Goal: Information Seeking & Learning: Find specific page/section

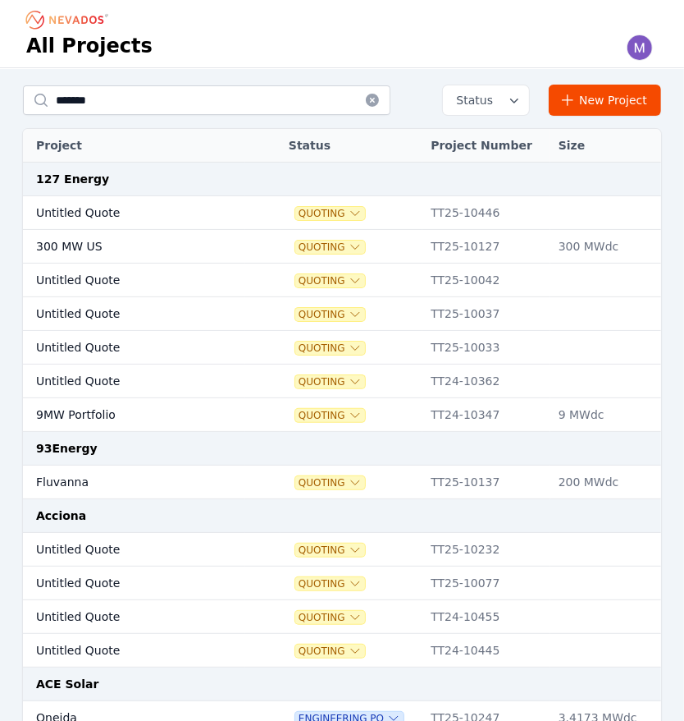
type input "*******"
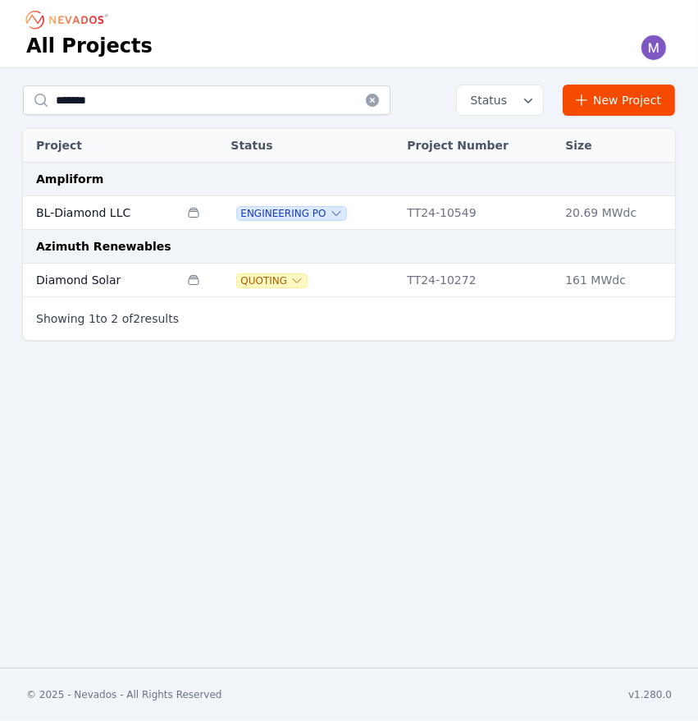
click at [120, 215] on td "BL-Diamond LLC" at bounding box center [101, 213] width 156 height 34
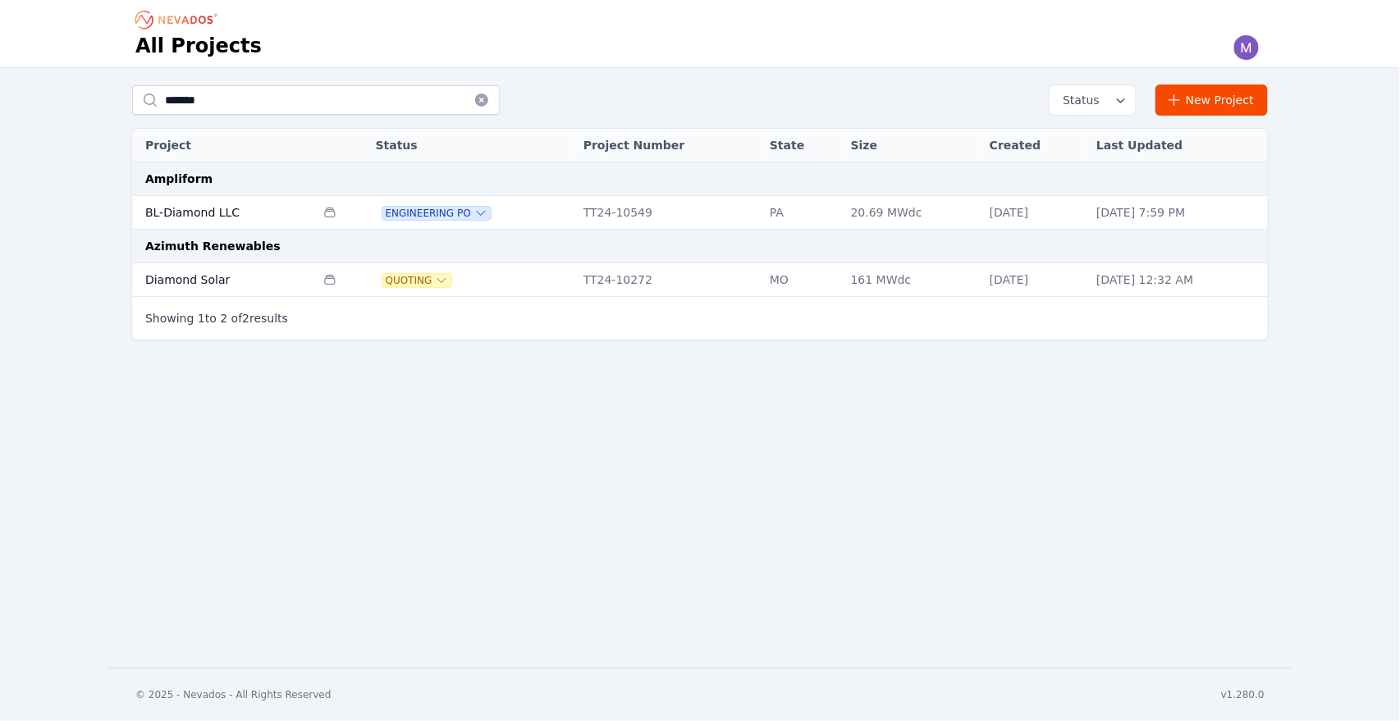
click at [205, 207] on td "BL-Diamond LLC" at bounding box center [223, 213] width 183 height 34
click at [210, 217] on td "BL-Diamond LLC" at bounding box center [223, 213] width 183 height 34
click at [190, 214] on td "BL-Diamond LLC" at bounding box center [223, 213] width 183 height 34
click at [194, 211] on td "BL-Diamond LLC" at bounding box center [223, 213] width 183 height 34
click at [204, 210] on td "BL-Diamond LLC" at bounding box center [223, 213] width 183 height 34
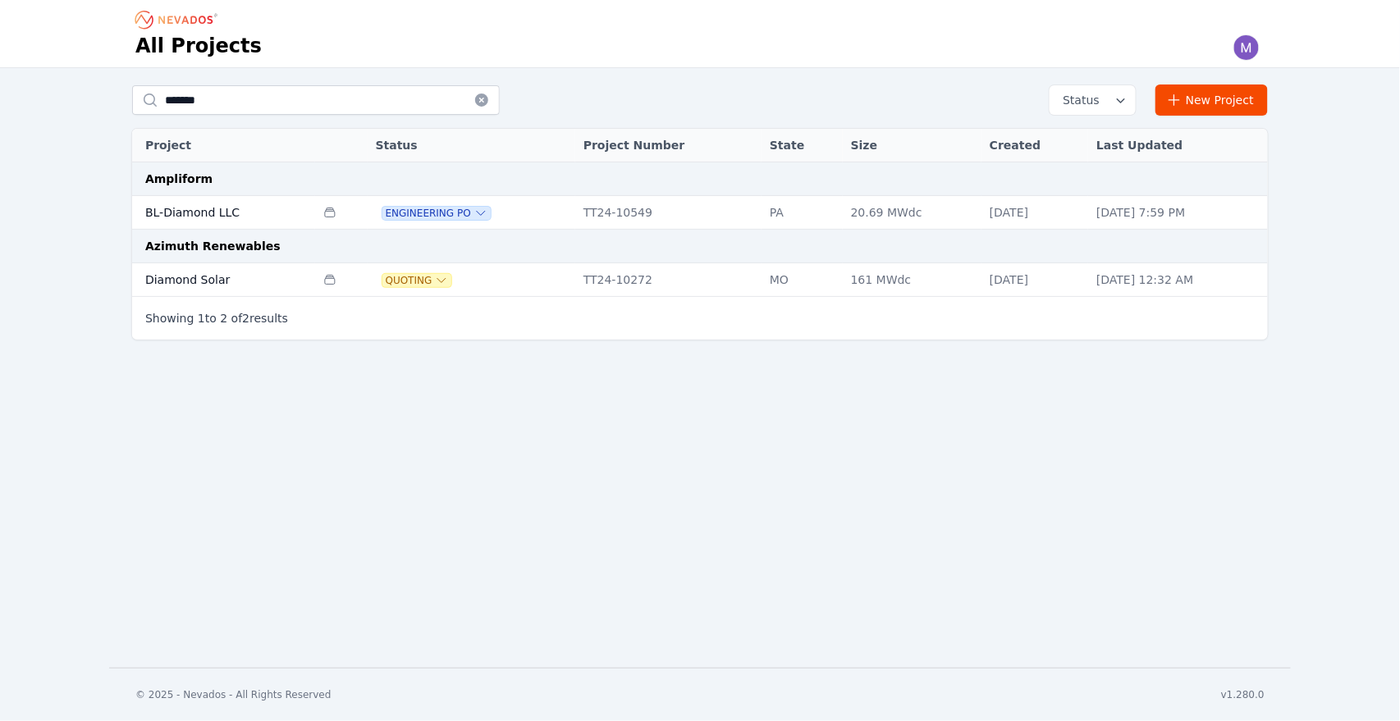
click at [202, 208] on td "BL-Diamond LLC" at bounding box center [223, 213] width 183 height 34
click at [624, 222] on td "TT24-10549" at bounding box center [668, 213] width 186 height 34
click at [207, 212] on td "BL-Diamond LLC" at bounding box center [223, 213] width 183 height 34
click at [207, 211] on td "BL-Diamond LLC" at bounding box center [223, 213] width 183 height 34
click at [208, 211] on td "BL-Diamond LLC" at bounding box center [223, 213] width 183 height 34
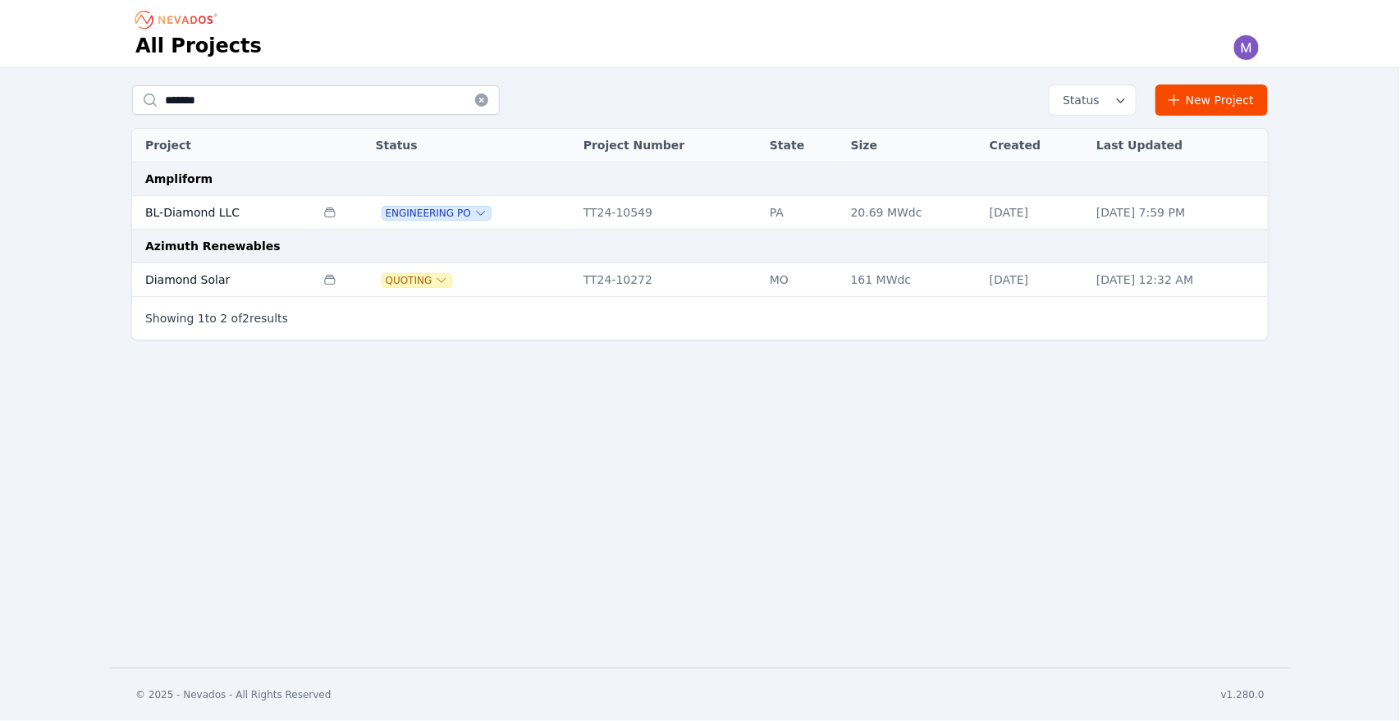
drag, startPoint x: 217, startPoint y: 212, endPoint x: 183, endPoint y: 213, distance: 33.7
click at [183, 213] on td "BL-Diamond LLC" at bounding box center [223, 213] width 183 height 34
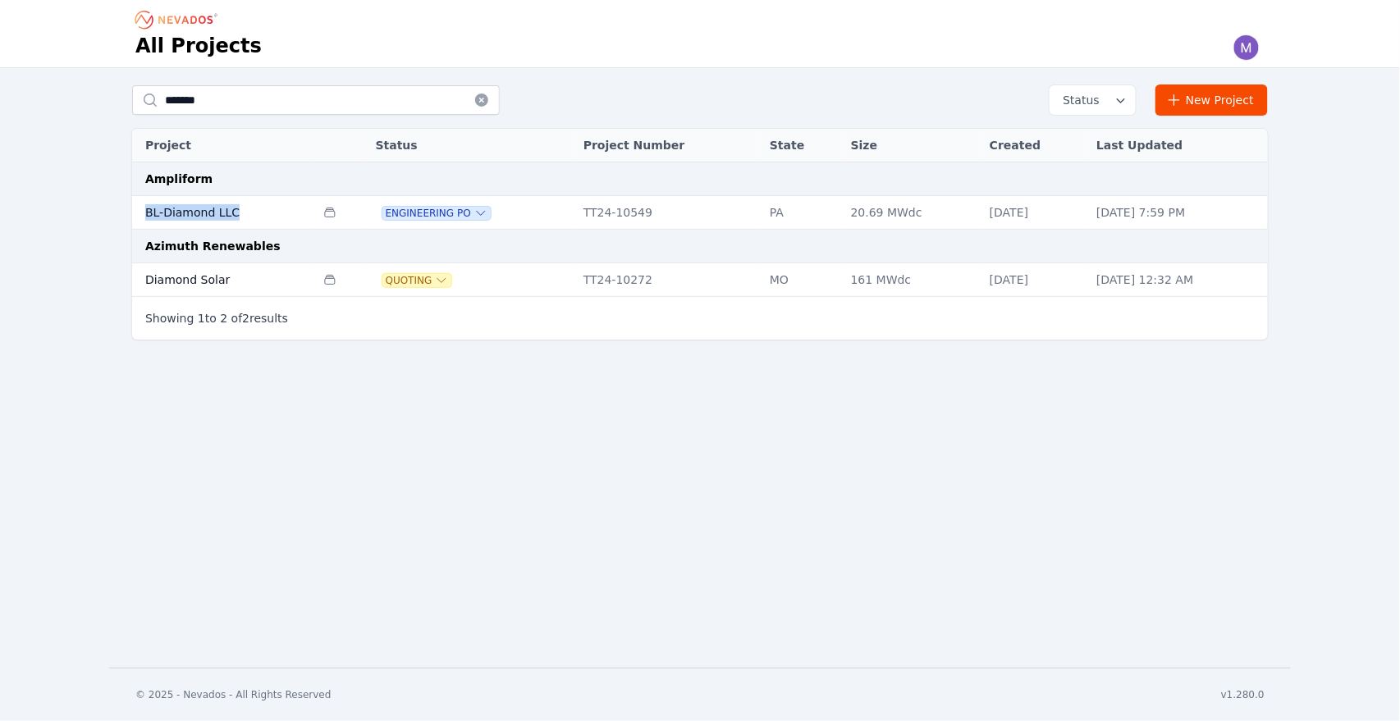
click at [183, 213] on td "BL-Diamond LLC" at bounding box center [223, 213] width 183 height 34
drag, startPoint x: 183, startPoint y: 213, endPoint x: 186, endPoint y: 230, distance: 17.5
click at [186, 230] on tbody "Ampliform BL-Diamond LLC Multiple Project Specificationss Engineering PO TT24-1…" at bounding box center [700, 229] width 1136 height 135
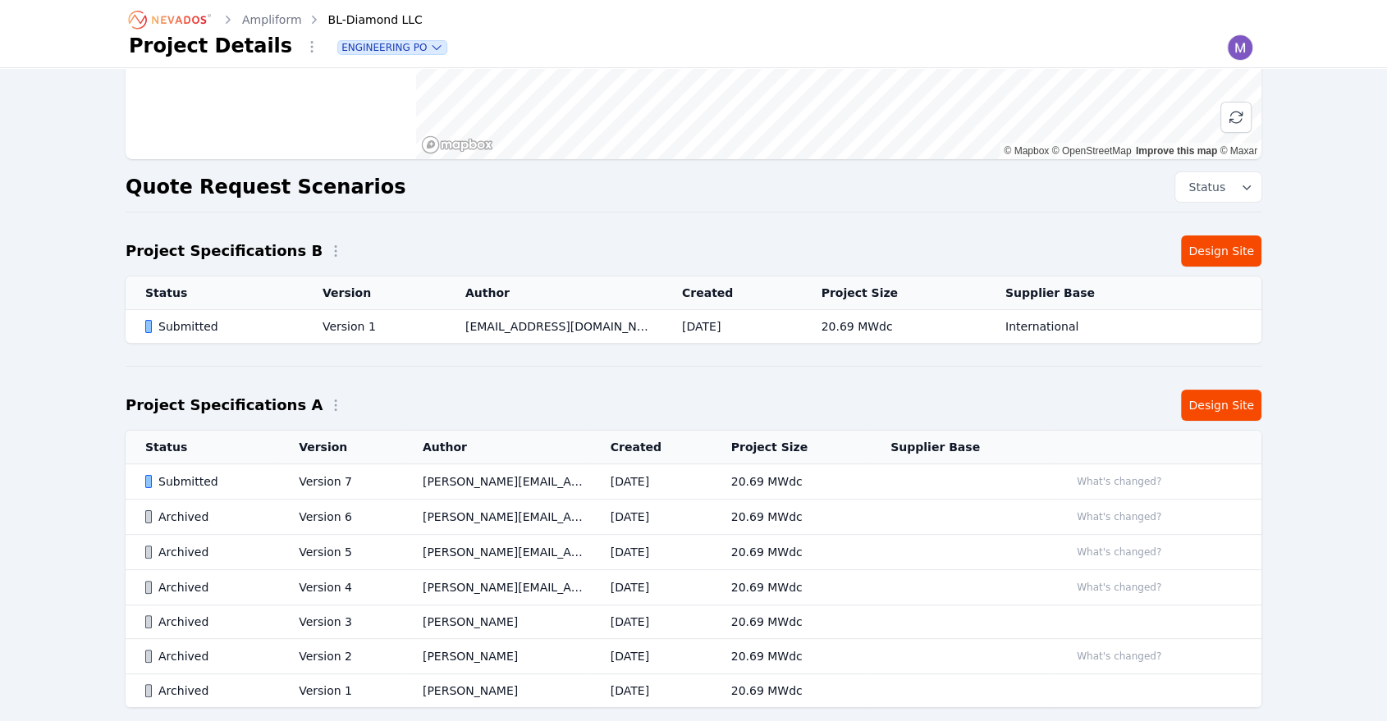
scroll to position [332, 0]
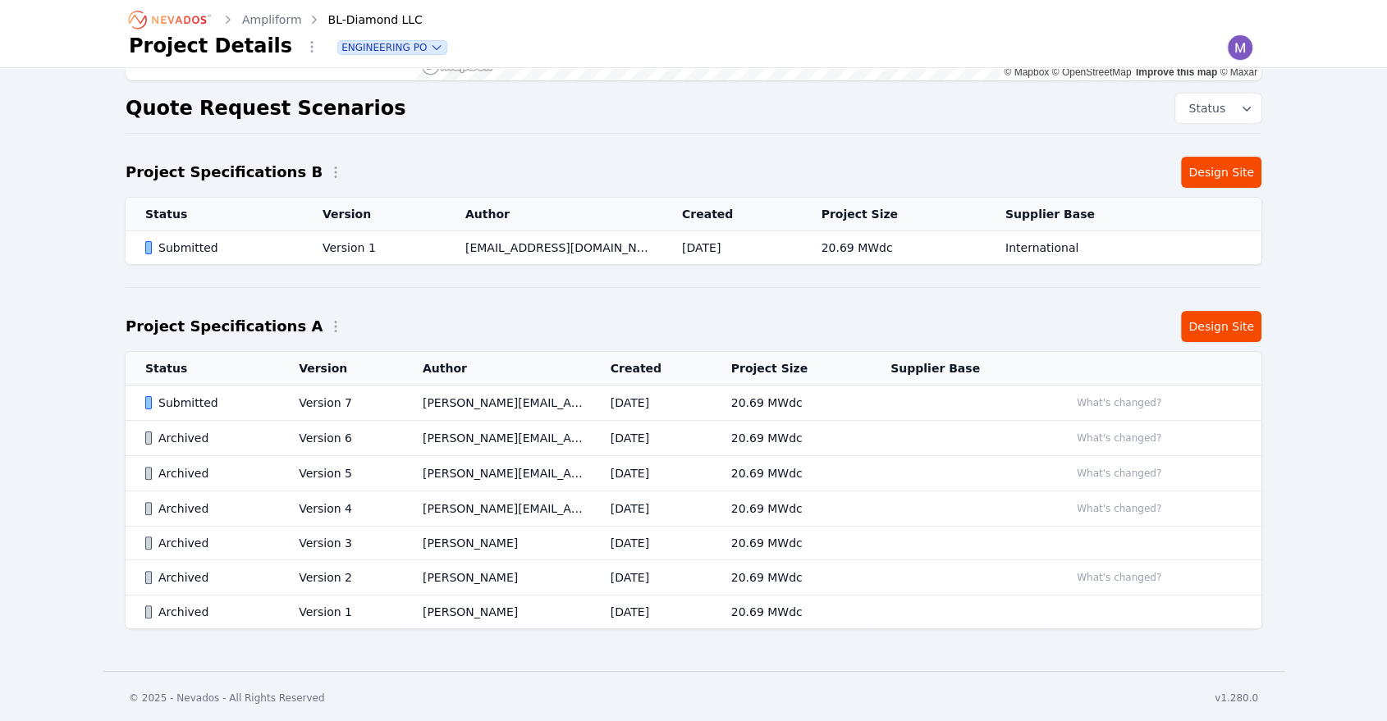
click at [271, 245] on div "Submitted" at bounding box center [219, 248] width 149 height 16
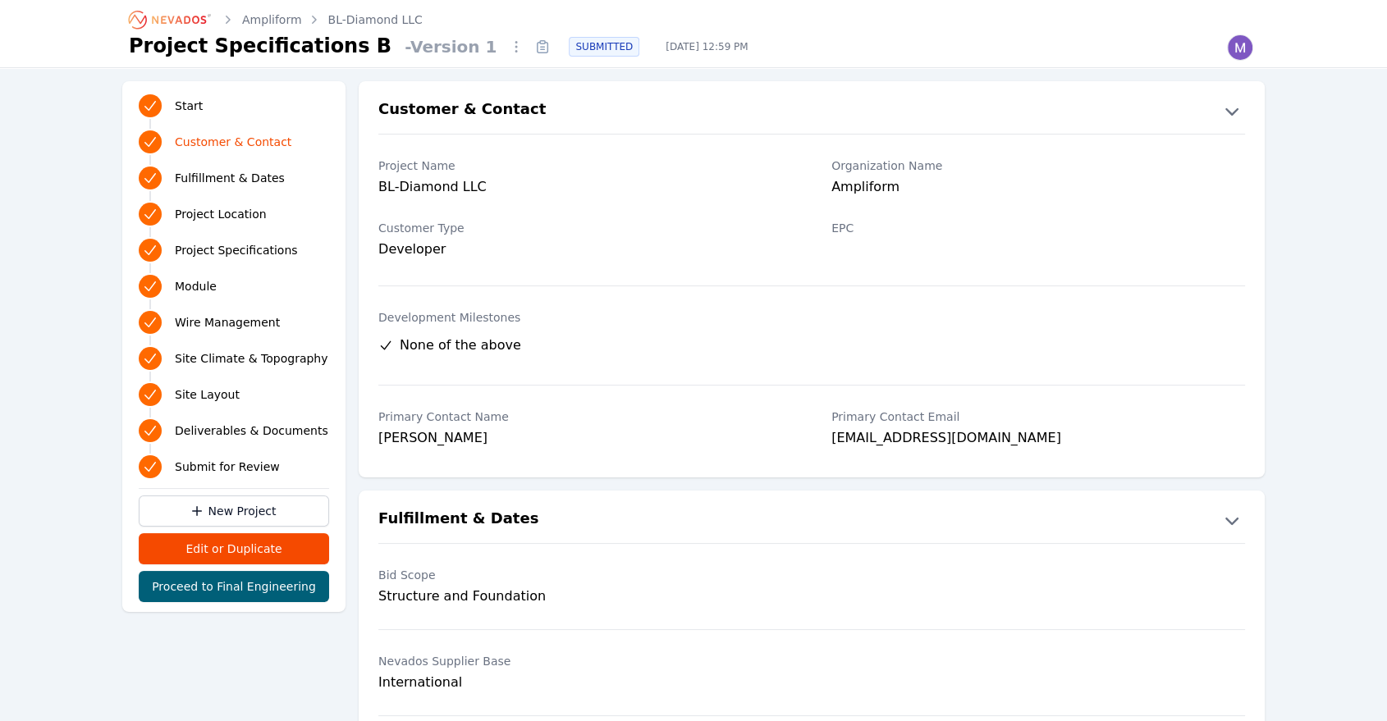
click at [1007, 203] on div "Organization Name Ampliform" at bounding box center [1038, 179] width 414 height 62
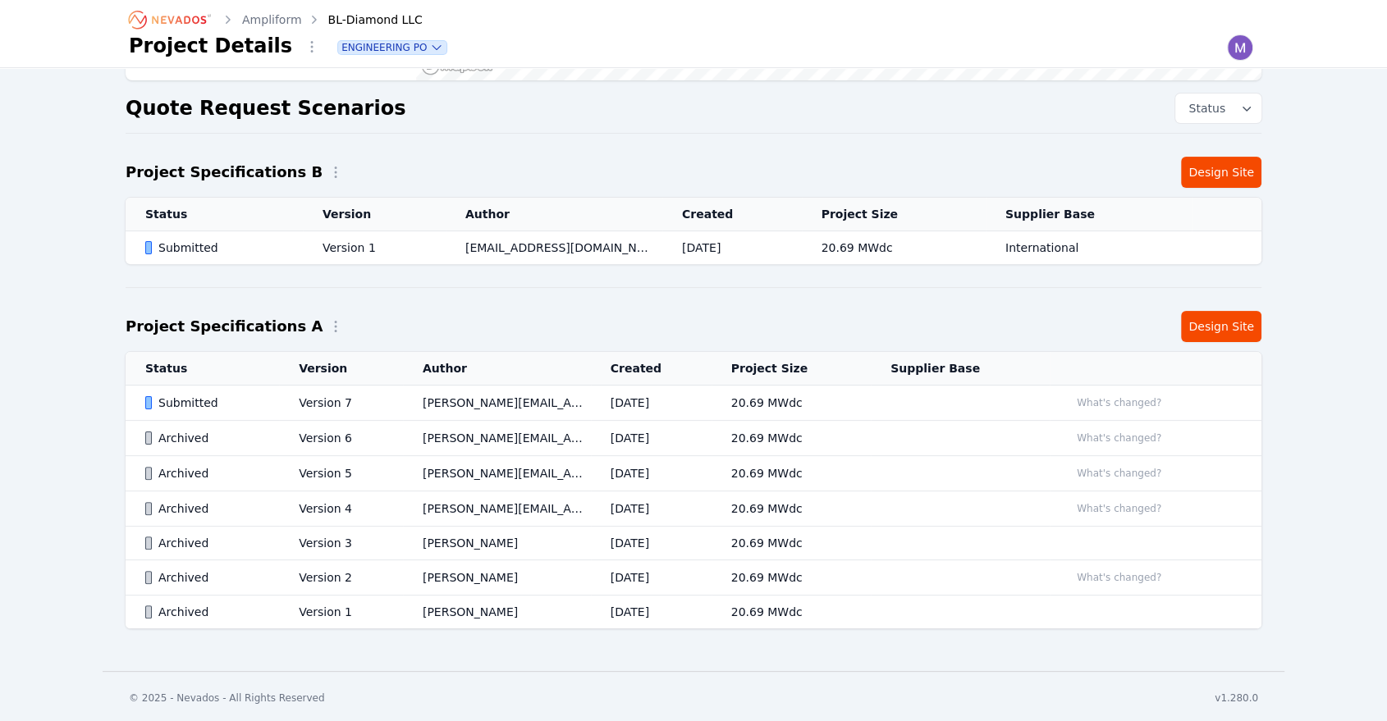
scroll to position [332, 0]
drag, startPoint x: 293, startPoint y: 405, endPoint x: 487, endPoint y: 409, distance: 193.7
click at [293, 405] on td "Version 7" at bounding box center [341, 403] width 124 height 35
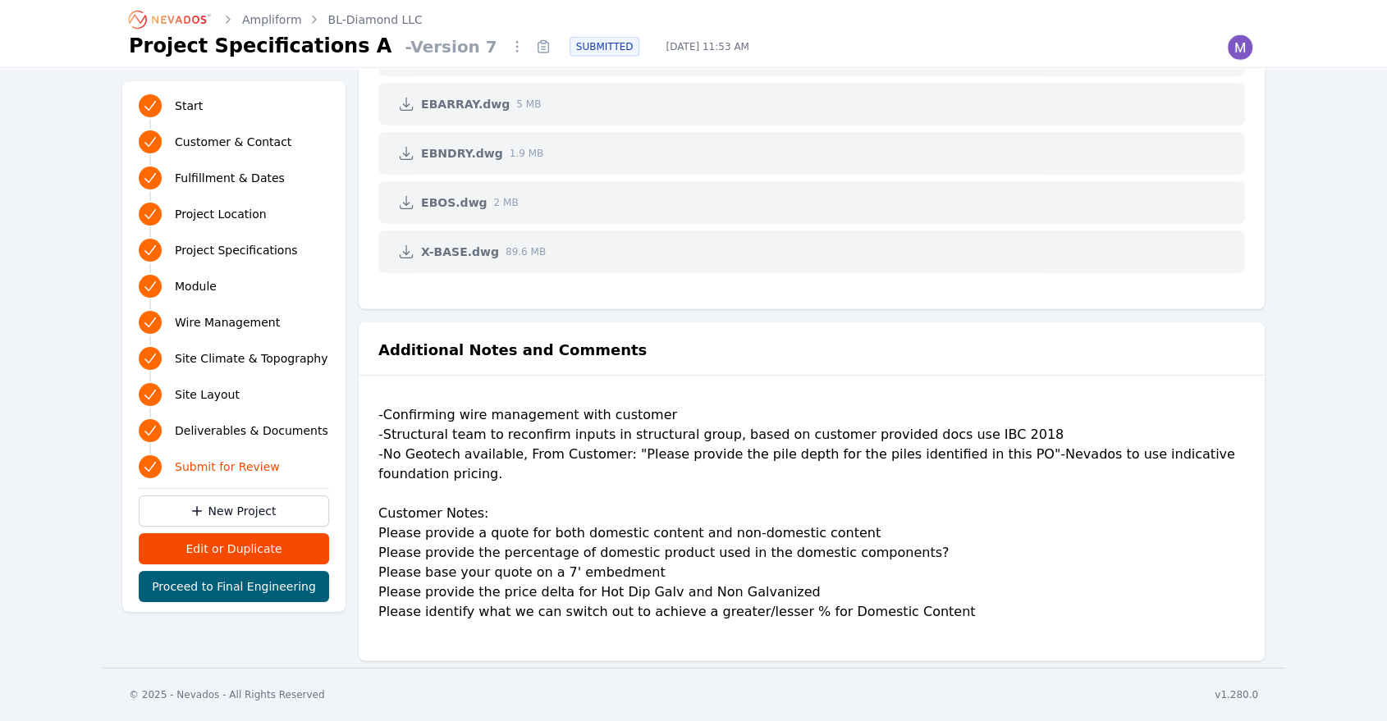
scroll to position [4500, 0]
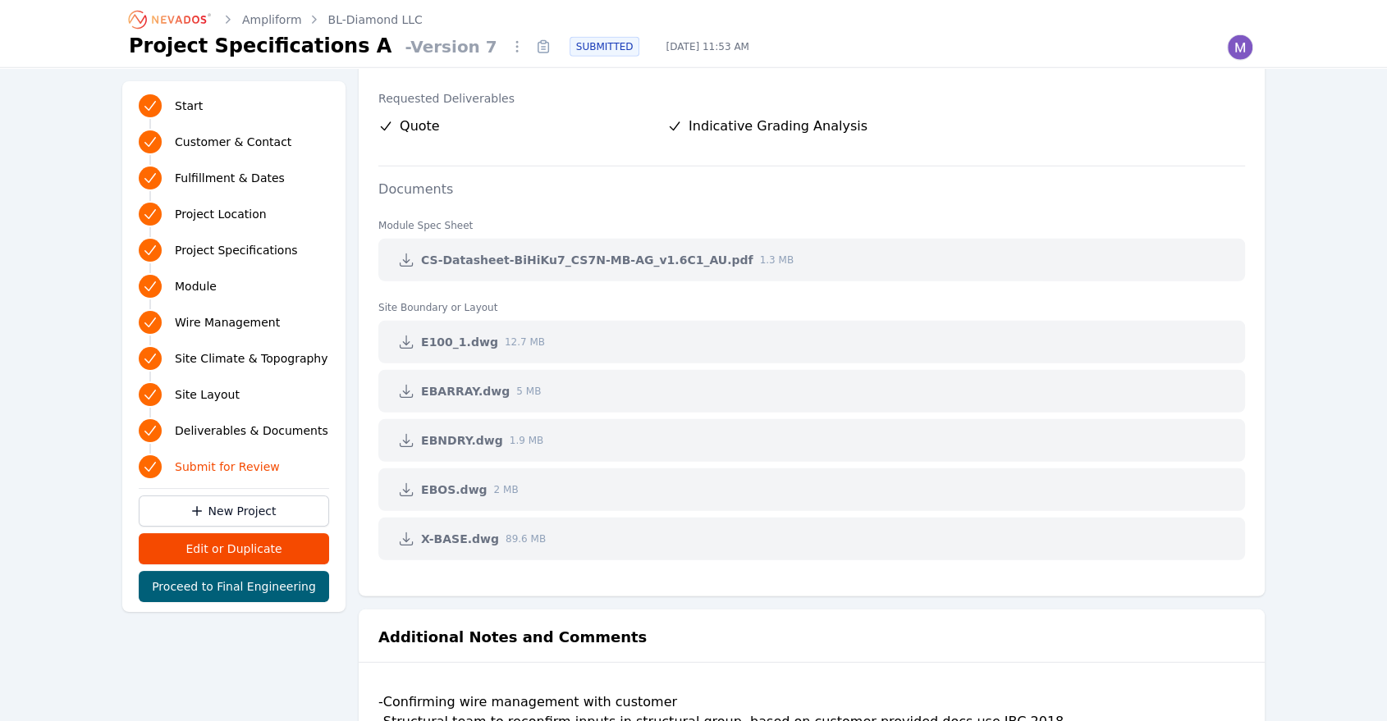
click at [404, 539] on icon at bounding box center [406, 539] width 16 height 16
click at [407, 488] on icon at bounding box center [406, 490] width 12 height 12
click at [406, 440] on icon at bounding box center [406, 441] width 12 height 12
click at [404, 388] on icon at bounding box center [406, 391] width 16 height 16
click at [409, 341] on icon at bounding box center [406, 342] width 16 height 16
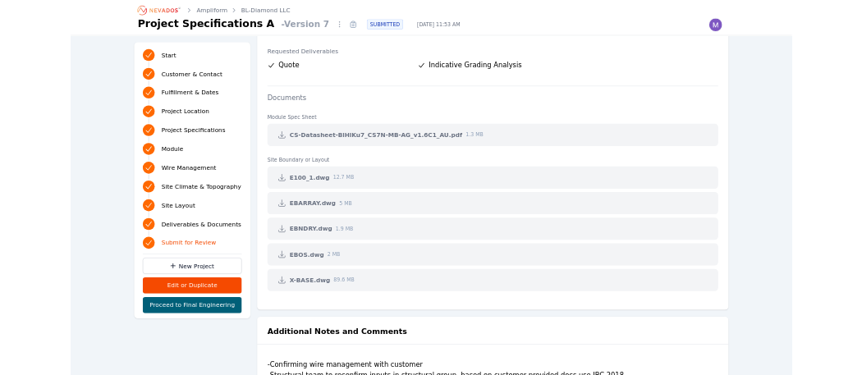
scroll to position [4517, 0]
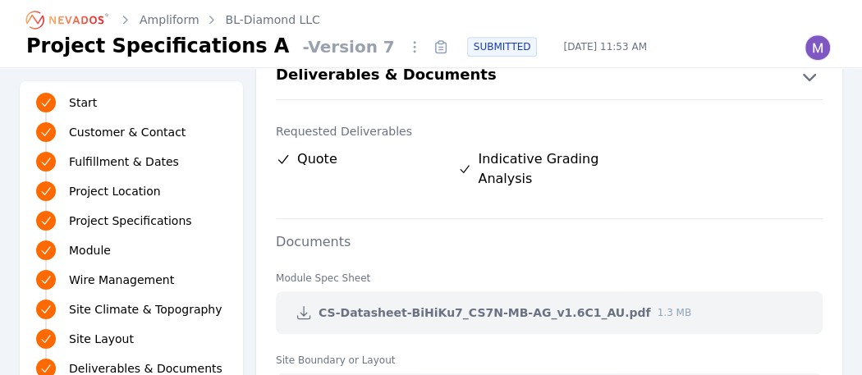
click at [679, 64] on div "Ampliform BL-Diamond LLC Project Specifications A - Version 7 SUBMITTED Aug 4, …" at bounding box center [431, 33] width 862 height 67
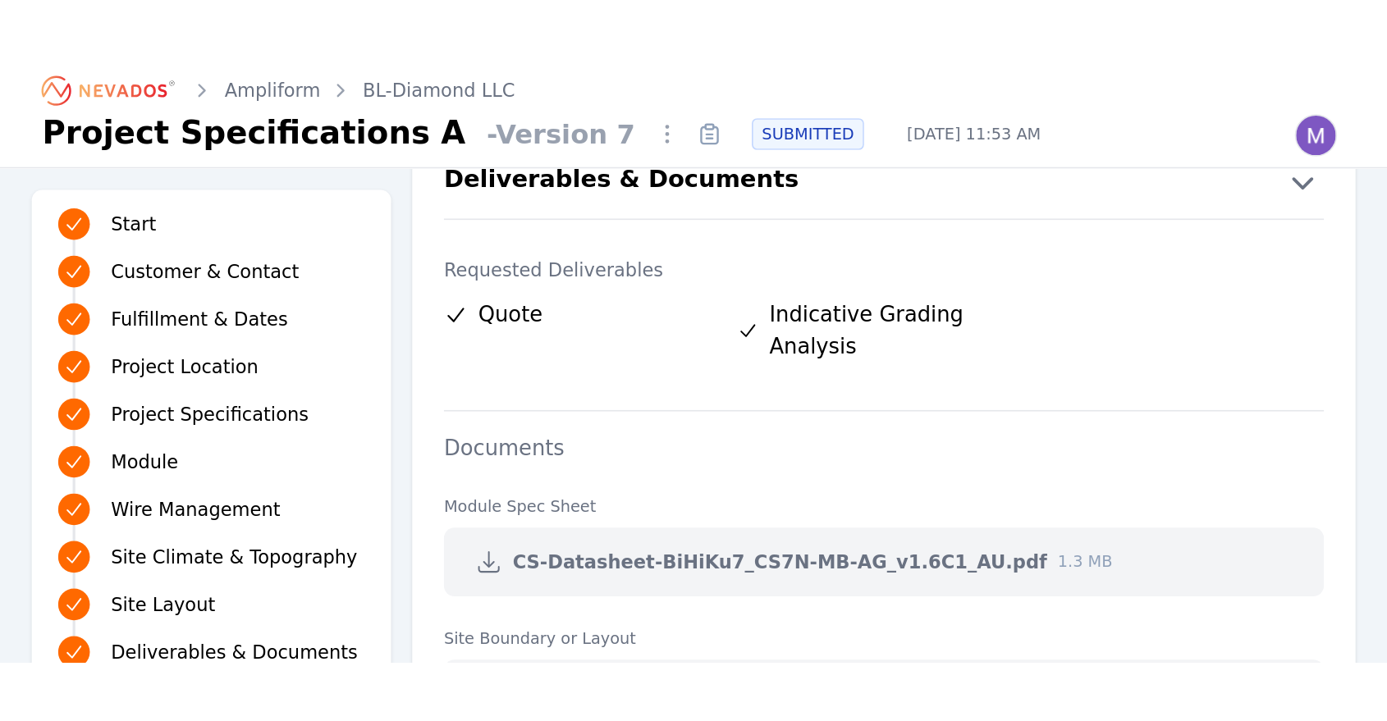
scroll to position [4500, 0]
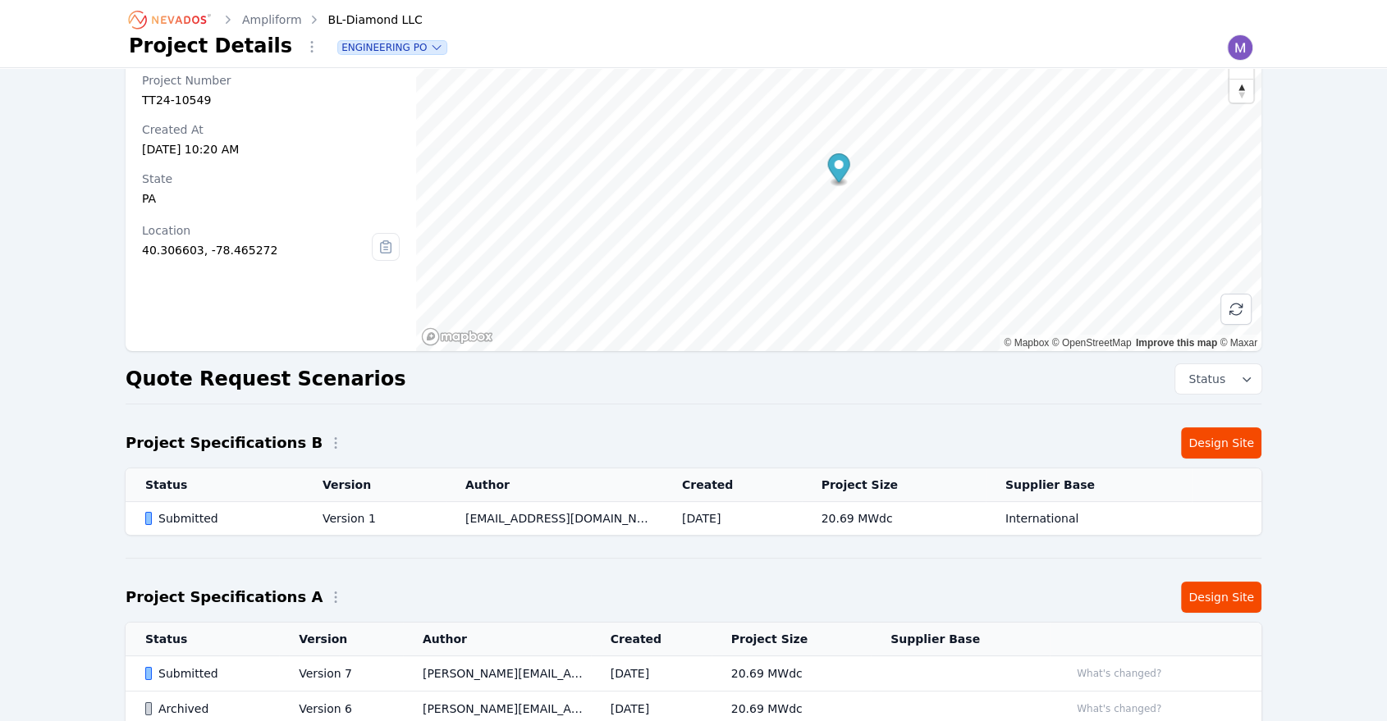
scroll to position [152, 0]
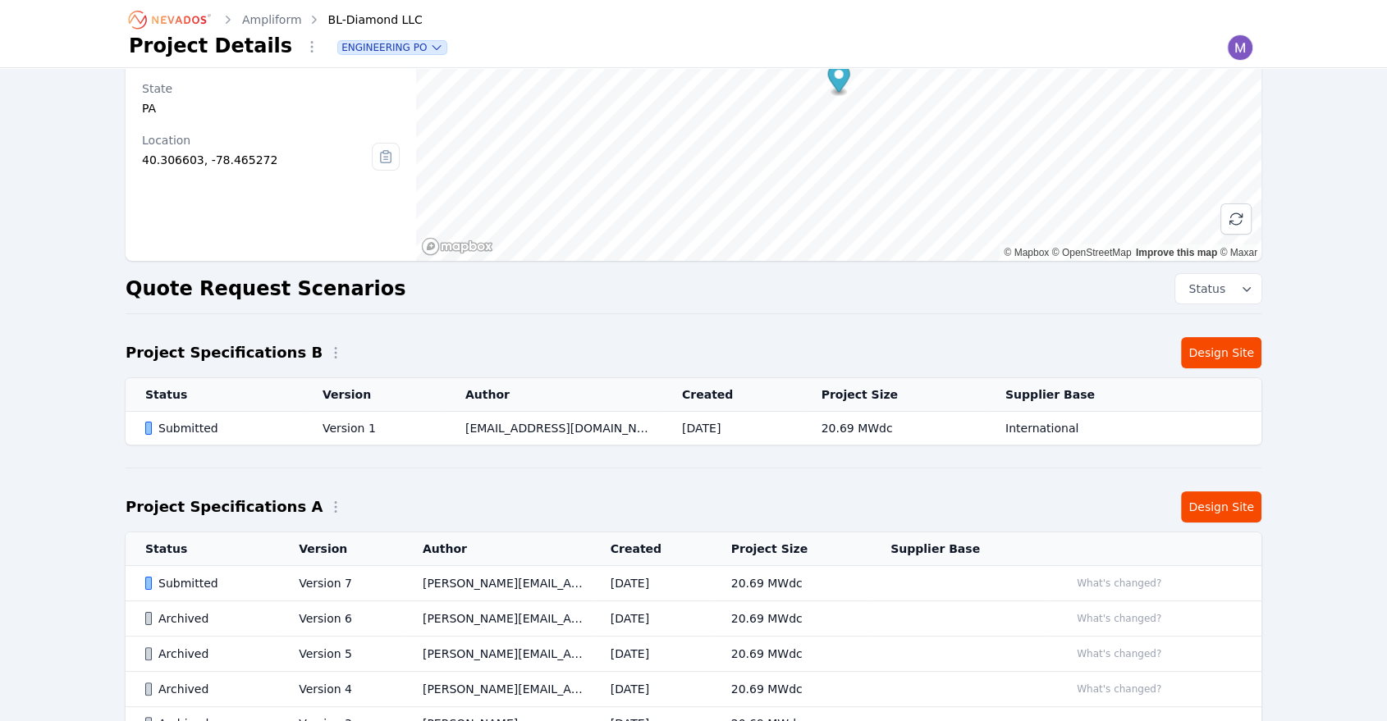
click at [295, 423] on td "Submitted" at bounding box center [214, 429] width 177 height 34
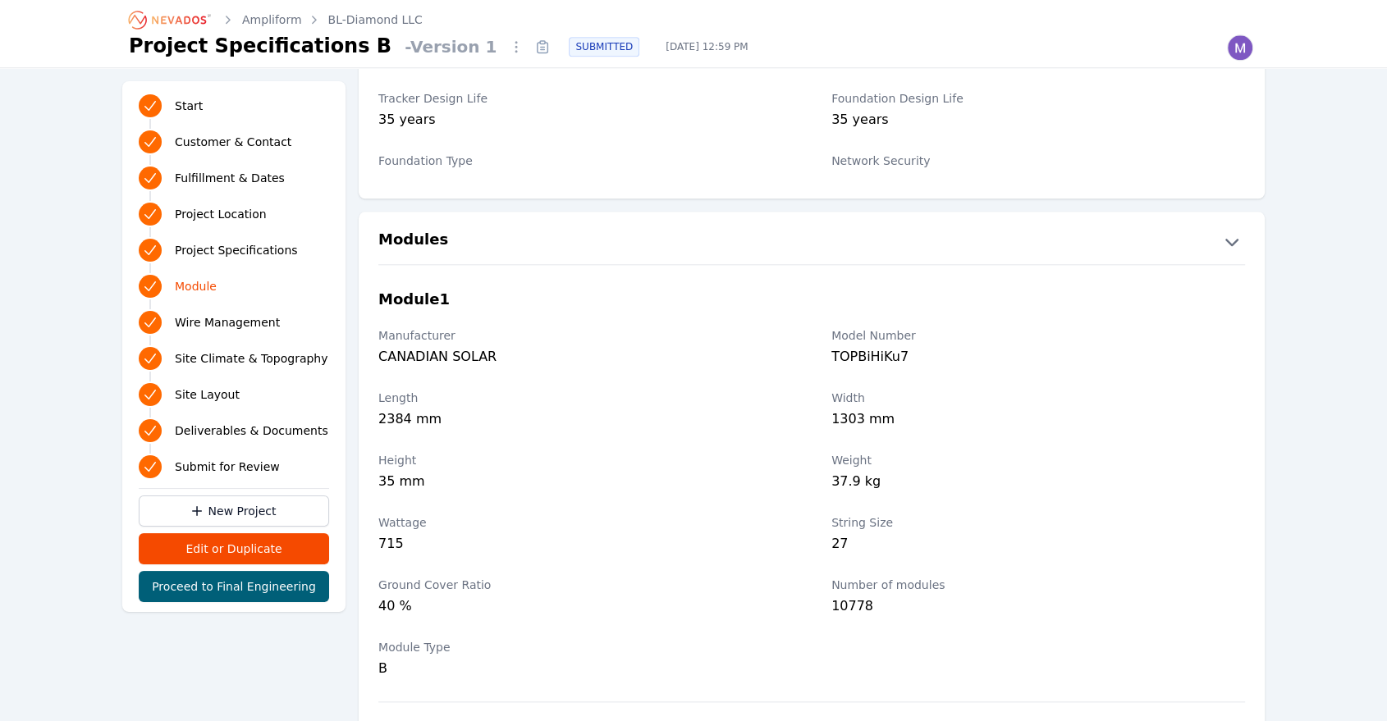
scroll to position [1975, 0]
